Goal: Transaction & Acquisition: Download file/media

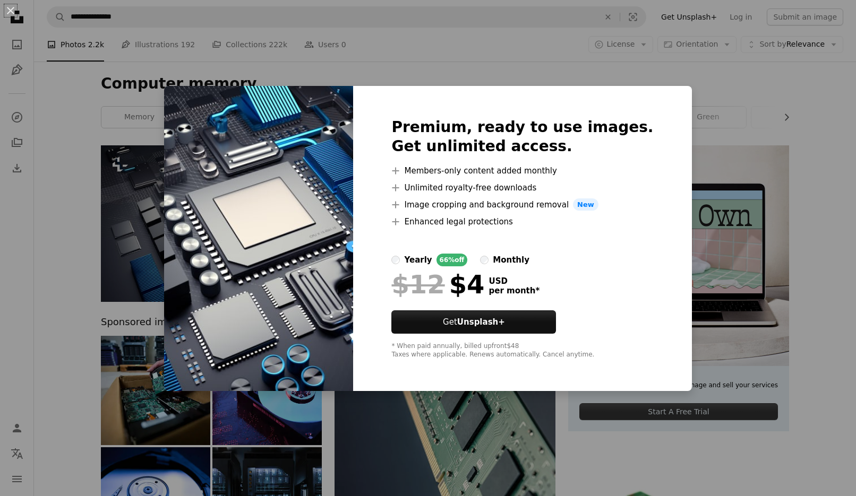
click at [791, 239] on div "An X shape Premium, ready to use images. Get unlimited access. A plus sign Memb…" at bounding box center [428, 248] width 856 height 496
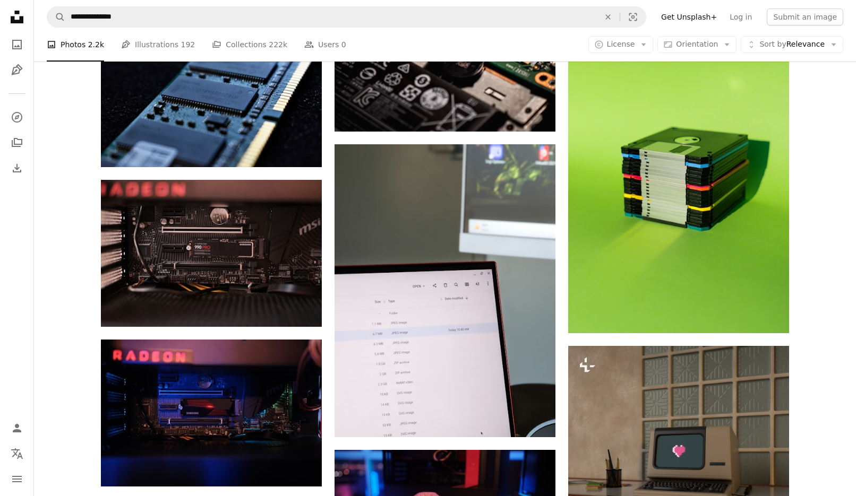
scroll to position [698, 0]
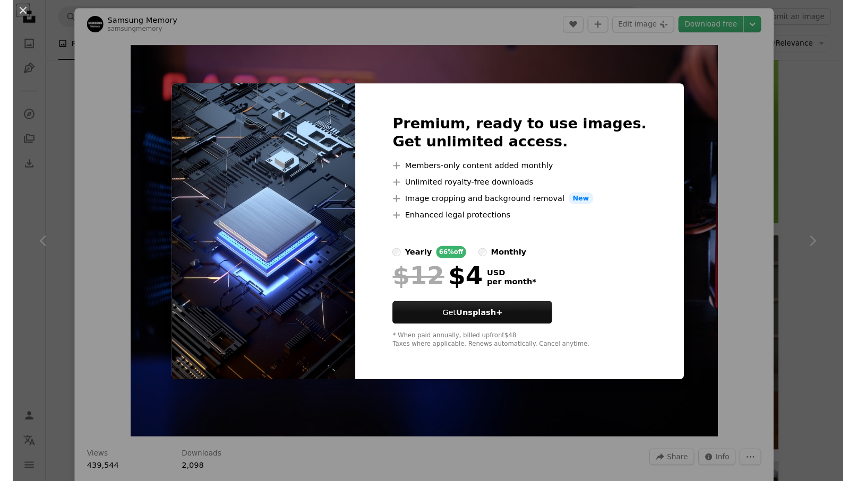
scroll to position [5637, 0]
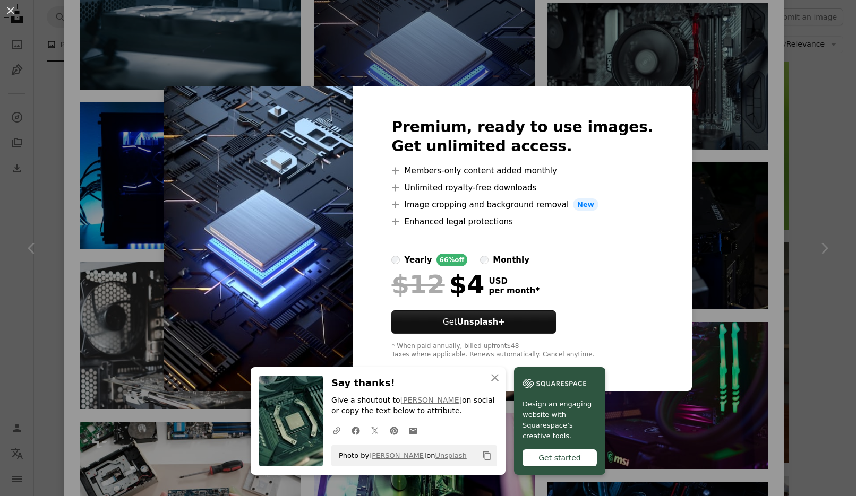
click at [669, 65] on div "An X shape Premium, ready to use images. Get unlimited access. A plus sign Memb…" at bounding box center [428, 248] width 856 height 496
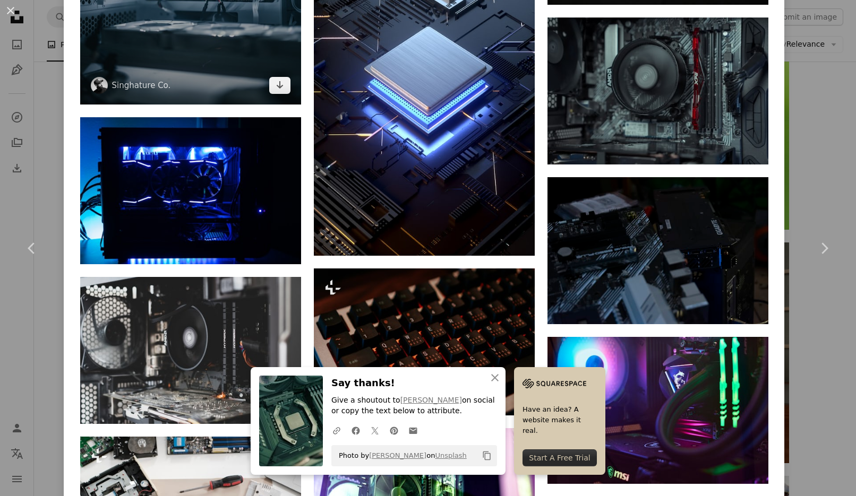
scroll to position [5637, 0]
